Goal: Complete application form

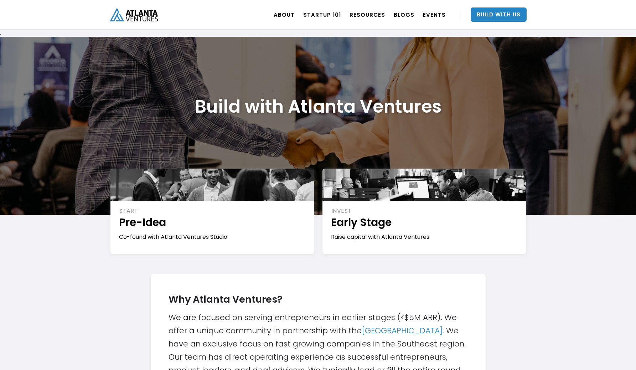
scroll to position [2144, 0]
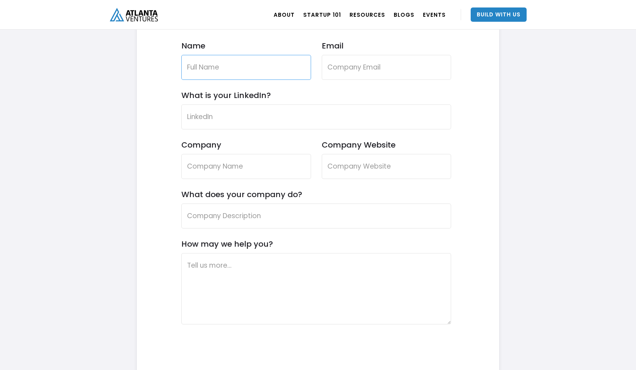
click at [252, 74] on input "Name" at bounding box center [246, 67] width 130 height 25
type input "Sarasit Sirawattanakul"
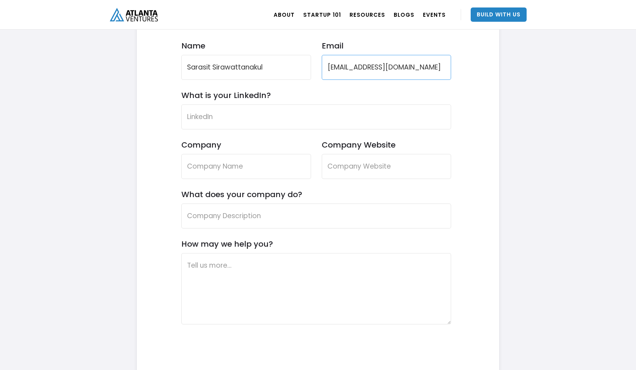
type input "[EMAIL_ADDRESS][DOMAIN_NAME]"
paste input "[URL][DOMAIN_NAME]"
type input "[URL][DOMAIN_NAME]"
click at [262, 166] on input "Company" at bounding box center [246, 166] width 130 height 25
type input "ARMOR"
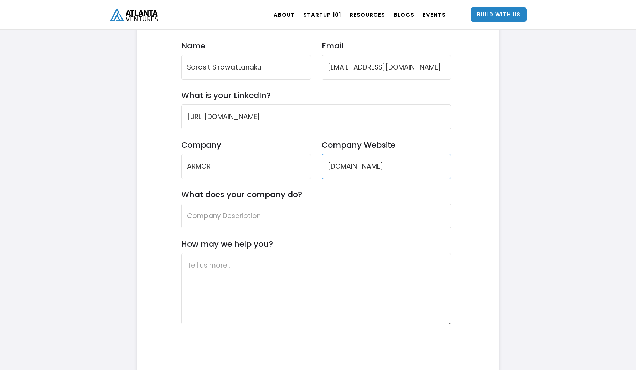
type input "[DOMAIN_NAME]"
paste input "ARMOR is revolutionizing industrial safety. Our scientifically-backed back exos…"
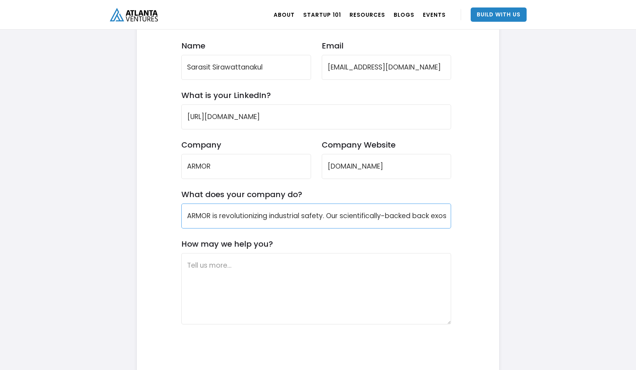
scroll to position [0, 357]
type input "ARMOR is revolutionizing industrial safety. Our scientifically-backed back exos…"
click at [242, 283] on textarea "How may we help you?" at bounding box center [316, 288] width 270 height 71
paste textarea "ARMOR is an early-stage startup developing a best-in-class back exoskeleton des…"
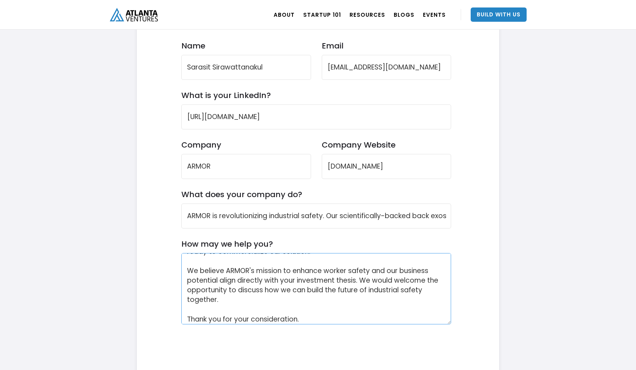
scroll to position [84, 0]
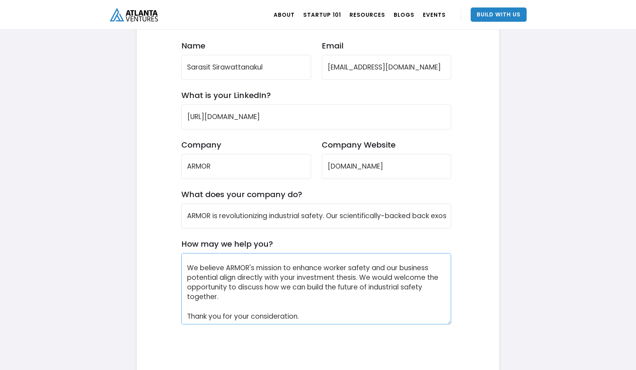
type textarea "ARMOR is an early-stage startup developing a best-in-class back exoskeleton des…"
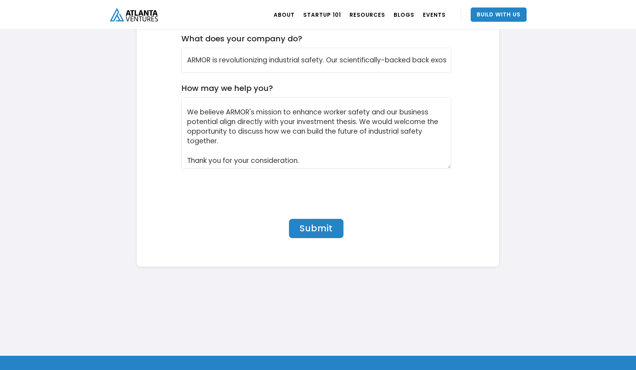
scroll to position [2313, 0]
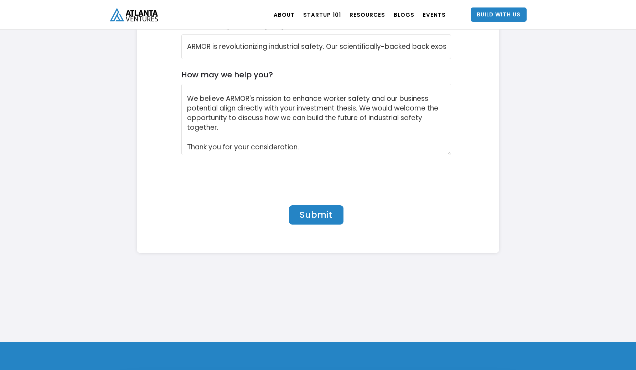
click at [333, 214] on input "Submit" at bounding box center [316, 214] width 54 height 19
type input "Please wait..."
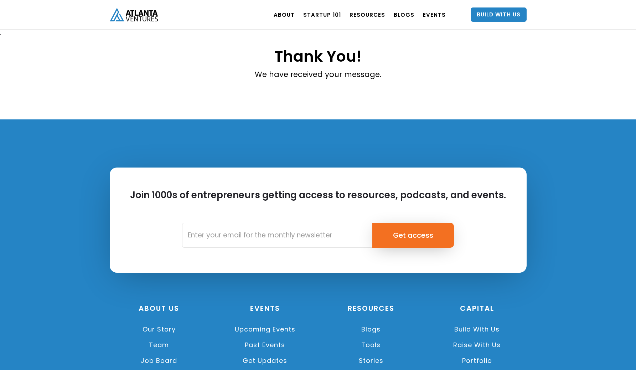
scroll to position [93, 0]
